Goal: Navigation & Orientation: Find specific page/section

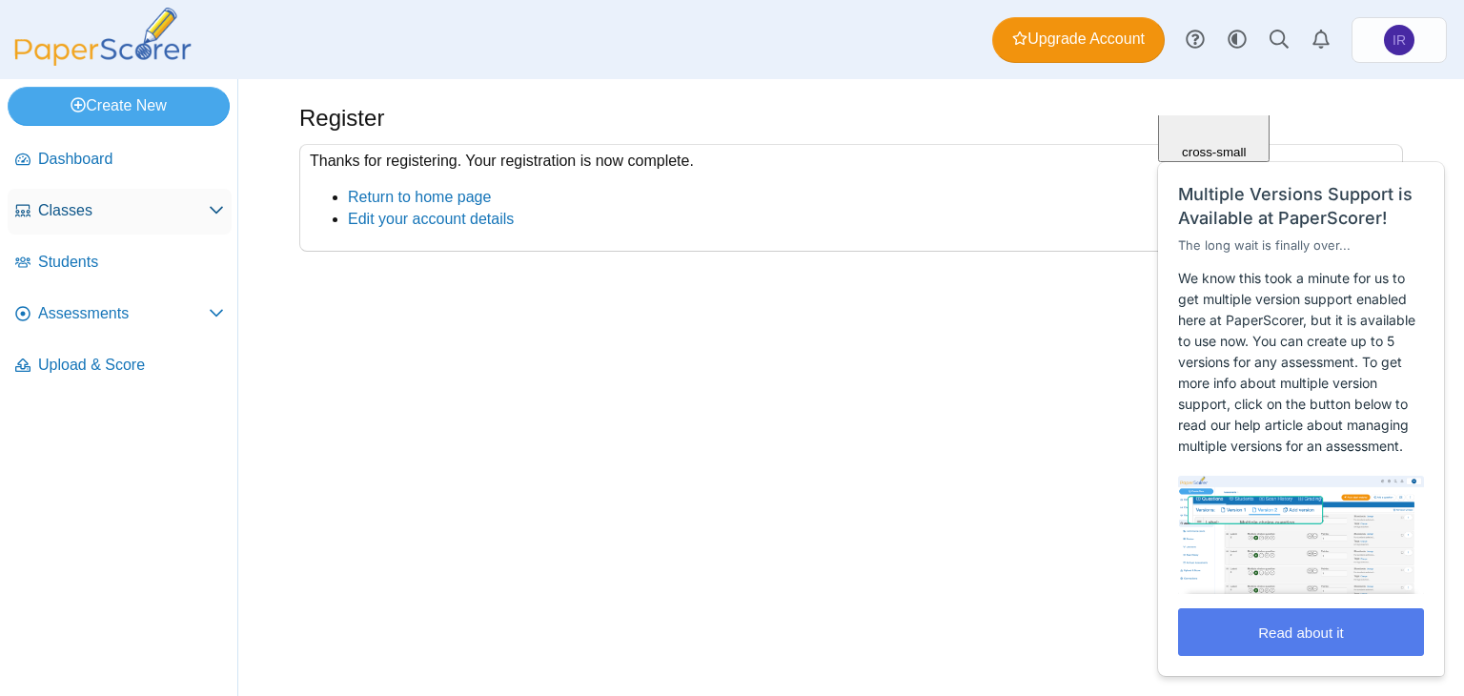
click at [212, 202] on icon at bounding box center [216, 209] width 15 height 15
click at [137, 321] on span "Students" at bounding box center [131, 313] width 186 height 21
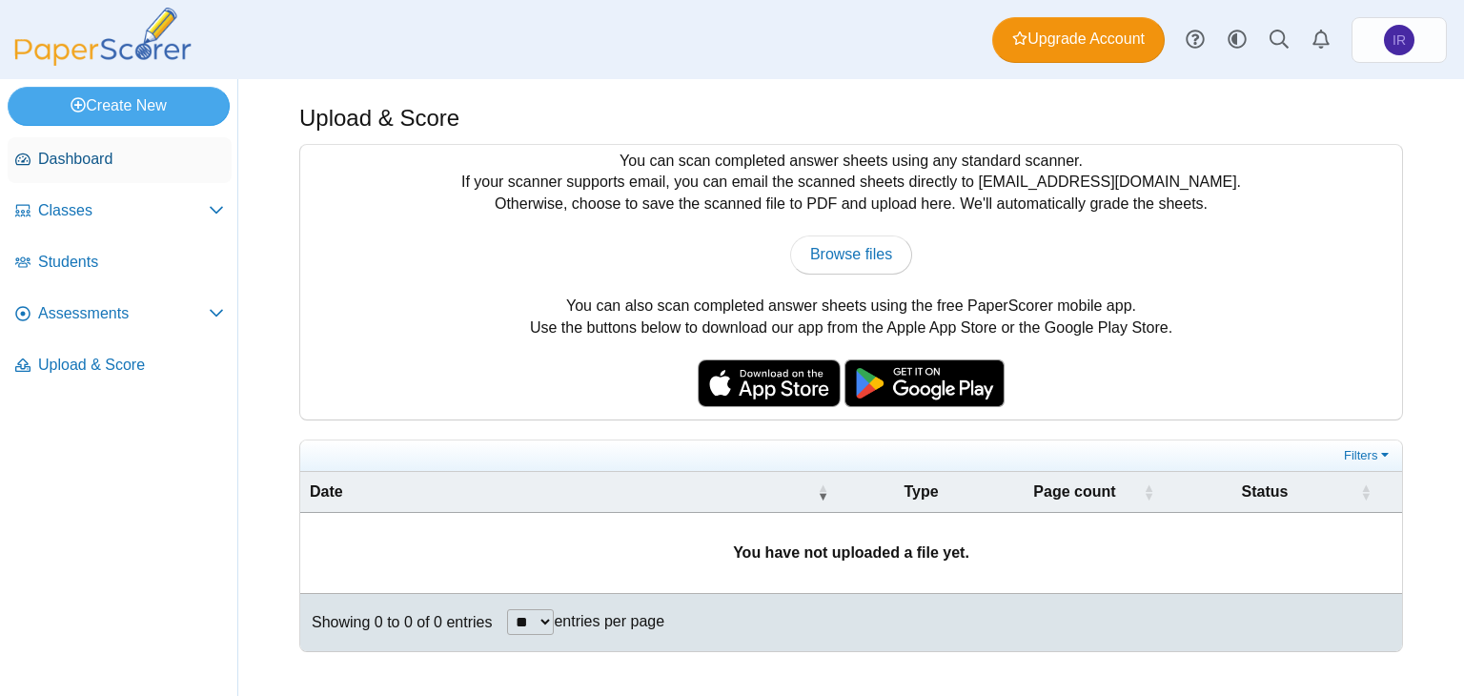
click at [161, 152] on span "Dashboard" at bounding box center [131, 159] width 186 height 21
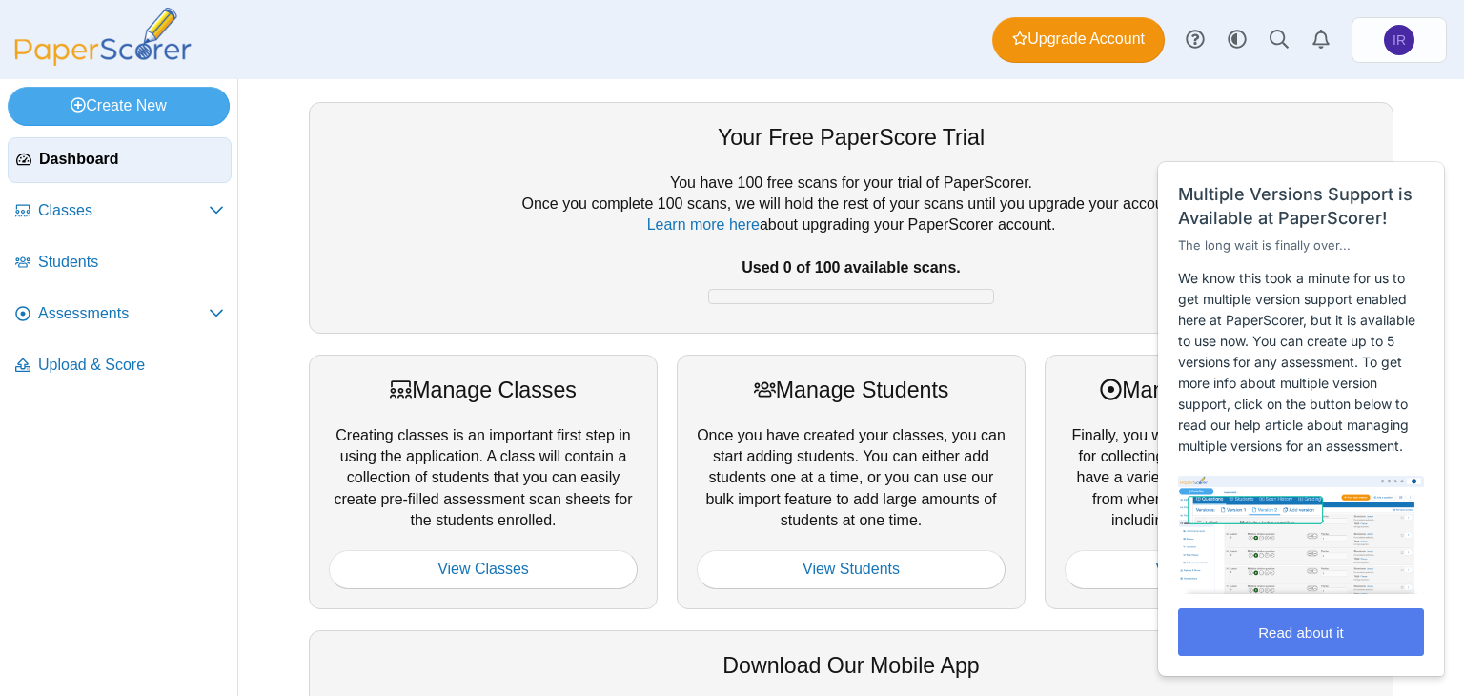
click at [1215, 115] on html "Close cross-small Multiple Versions Support is Available at PaperScorer! The lo…" at bounding box center [1301, 115] width 307 height 0
click at [1426, 115] on html "Close cross-small Multiple Versions Support is Available at PaperScorer! The lo…" at bounding box center [1301, 115] width 307 height 0
click at [1420, 148] on span "Close" at bounding box center [1405, 140] width 31 height 14
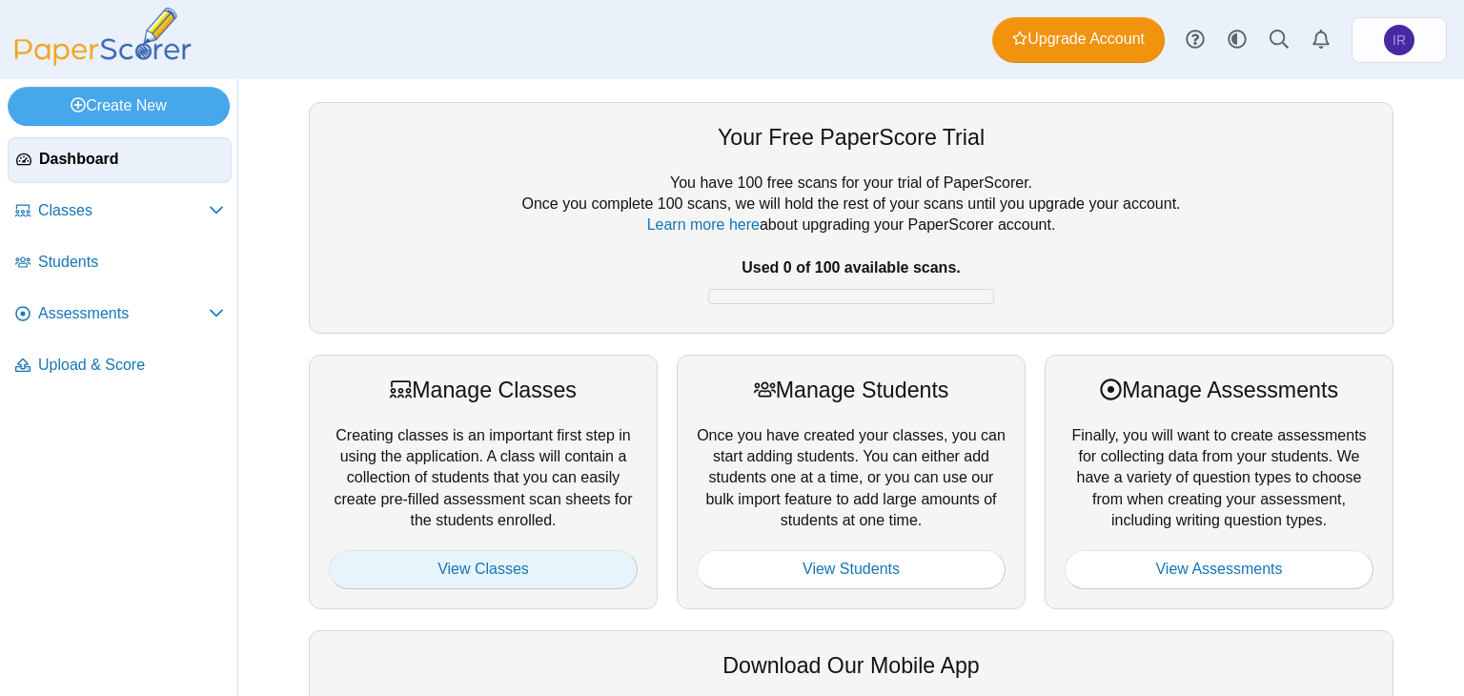
click at [526, 570] on link "View Classes" at bounding box center [483, 569] width 309 height 38
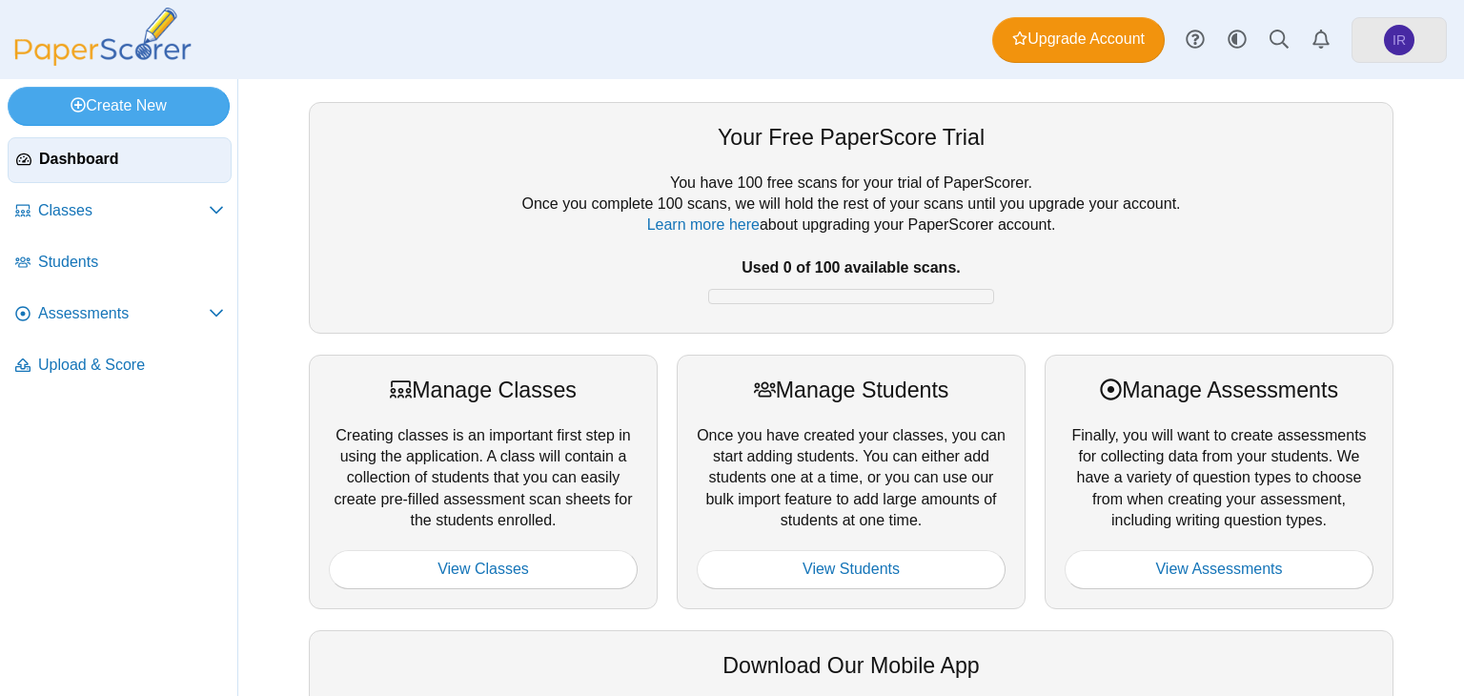
click at [1394, 44] on span "IR" at bounding box center [1398, 39] width 13 height 13
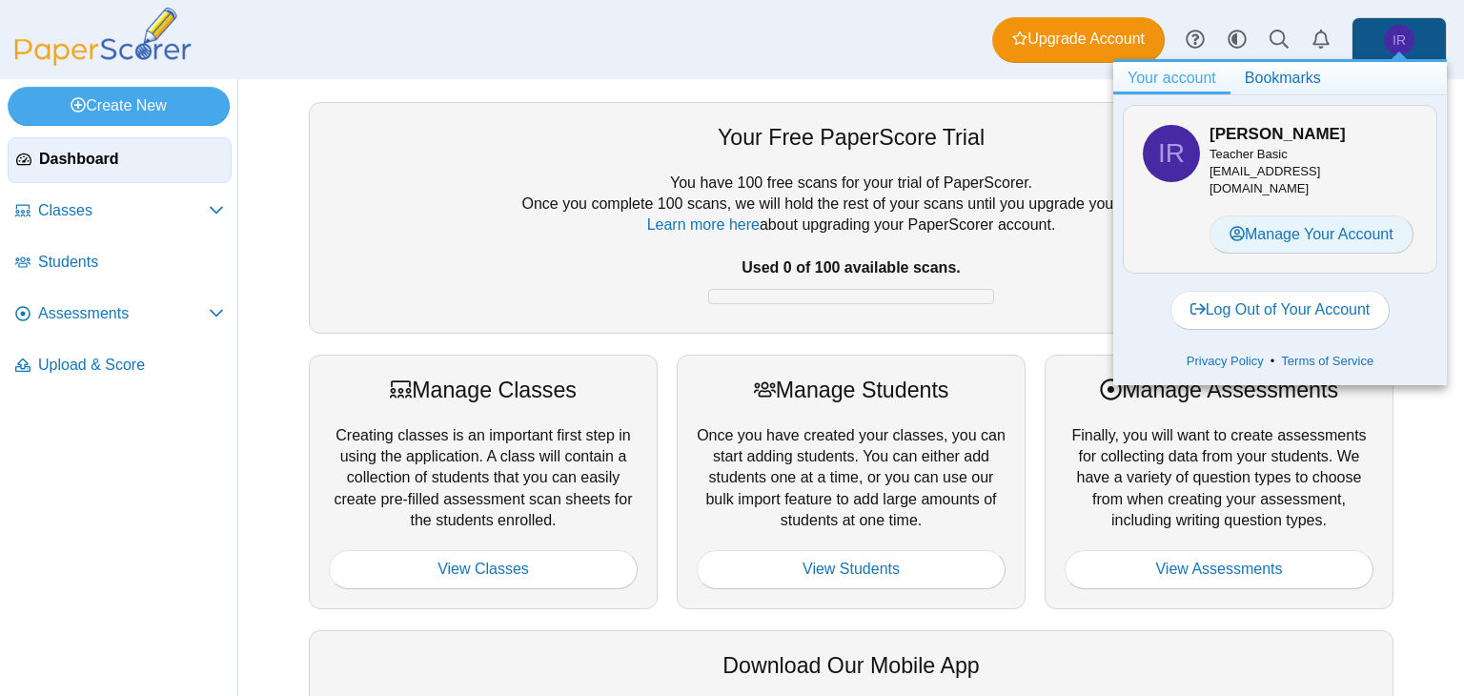
click at [1308, 219] on link "Manage Your Account" at bounding box center [1311, 234] width 204 height 38
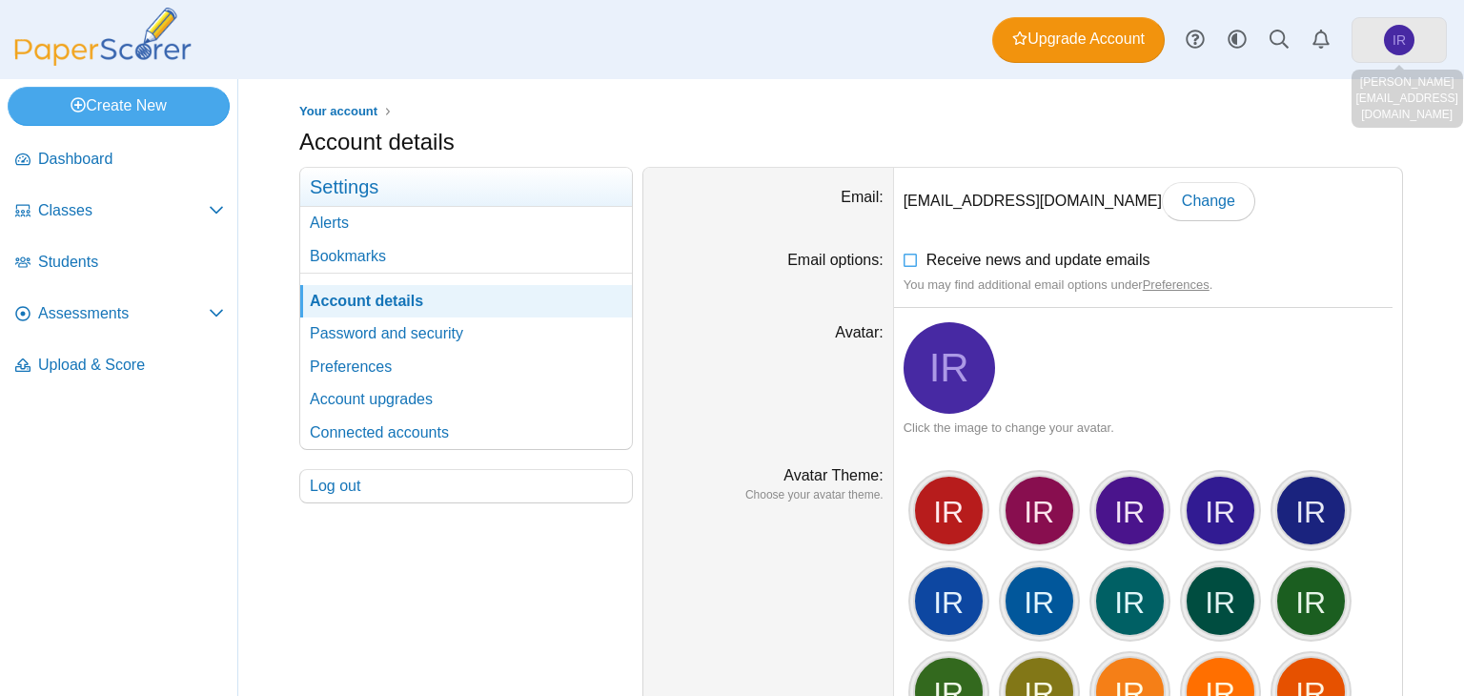
click at [1387, 37] on span "IR" at bounding box center [1399, 40] width 30 height 30
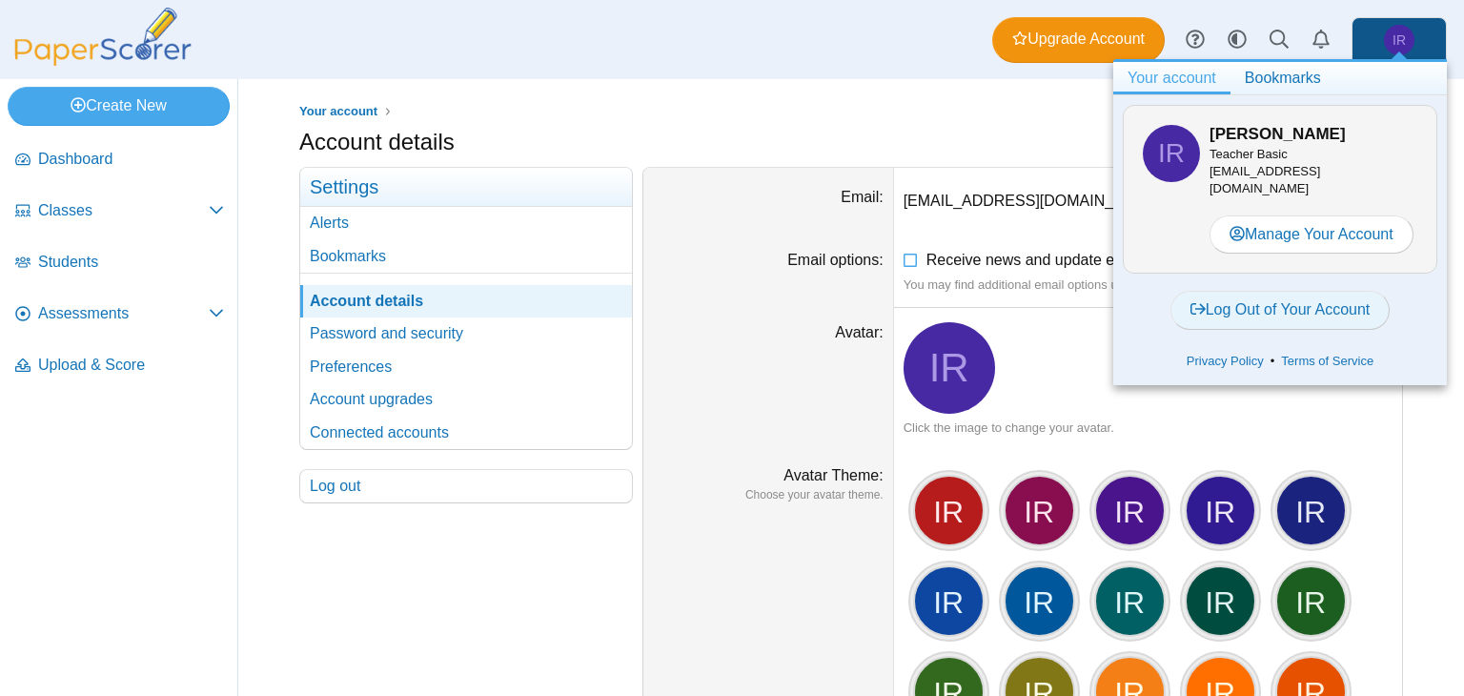
click at [1289, 295] on link "Log Out of Your Account" at bounding box center [1280, 310] width 220 height 38
